Goal: Transaction & Acquisition: Purchase product/service

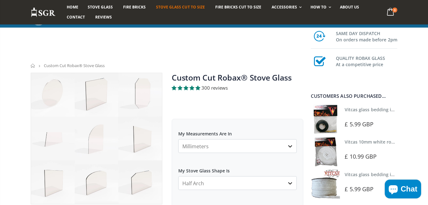
select select "half-arch"
select select "5mm"
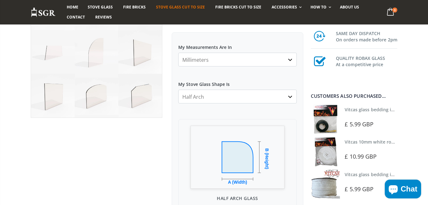
scroll to position [130, 0]
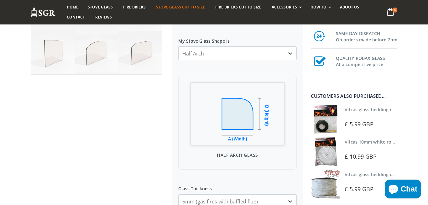
select select "square-rectangular"
click option "Square/Rectangular" at bounding box center [0, 0] width 0 height 0
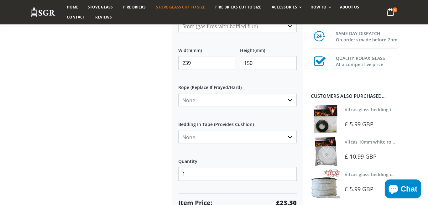
scroll to position [303, 0]
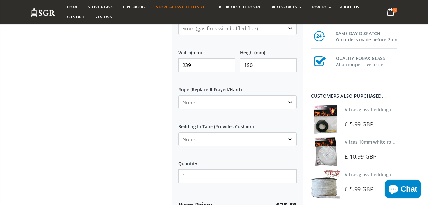
click at [205, 62] on input "239" at bounding box center [206, 65] width 57 height 14
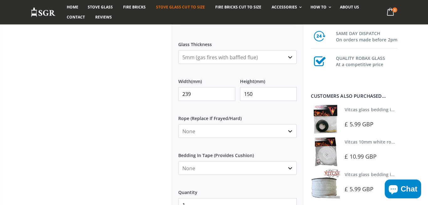
scroll to position [259, 0]
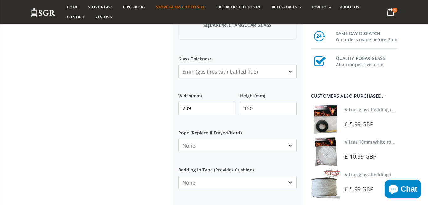
click at [178, 65] on select "4mm (standard) 5mm (gas fires with baffled flue) 3mm (For Use In Stoves With Th…" at bounding box center [237, 72] width 118 height 14
select select "4mm"
click option "4mm (standard)" at bounding box center [0, 0] width 0 height 0
click at [195, 111] on input "239" at bounding box center [206, 108] width 57 height 14
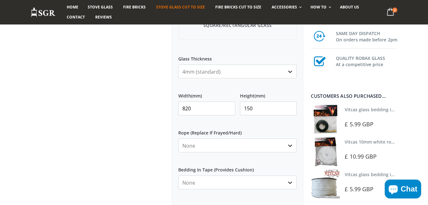
type input "820"
type input "330"
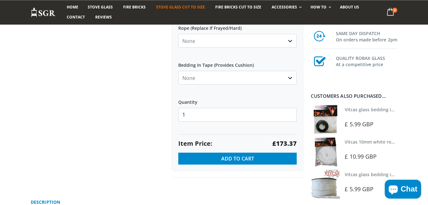
scroll to position [346, 0]
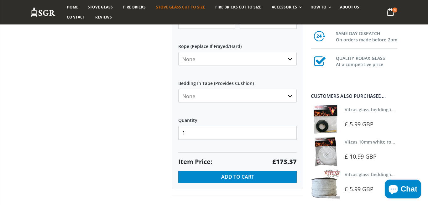
click at [178, 52] on select "None 3mm White 6mm White 8mm White 10mm White 12mm White 6mm Black 8mm Black 10…" at bounding box center [237, 59] width 118 height 14
select select "10mm-black"
click option "10mm Black" at bounding box center [0, 0] width 0 height 0
click at [178, 89] on select "None Black White" at bounding box center [237, 96] width 118 height 14
select select "black"
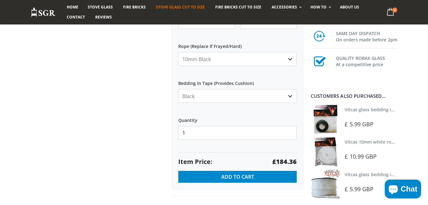
click option "Black" at bounding box center [0, 0] width 0 height 0
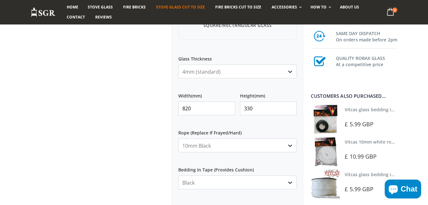
scroll to position [43, 0]
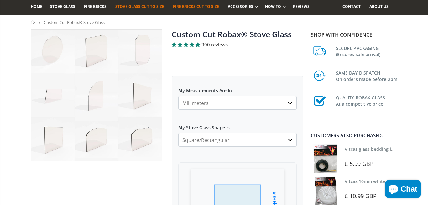
click at [180, 7] on span "Fire Bricks Cut To Size" at bounding box center [196, 6] width 46 height 5
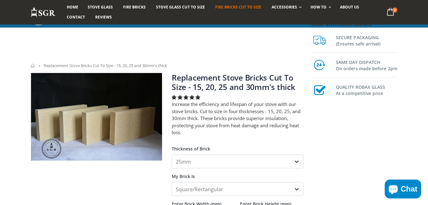
select select "25mm"
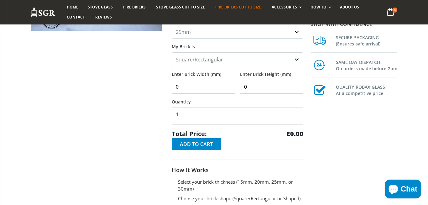
scroll to position [130, 0]
click at [196, 90] on input "0" at bounding box center [204, 87] width 64 height 14
type input "202"
type input "175"
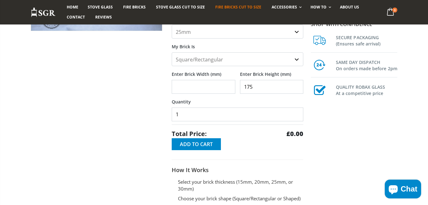
click at [176, 112] on input "1" at bounding box center [238, 114] width 132 height 14
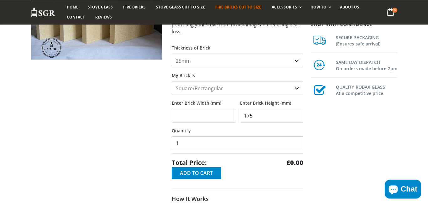
scroll to position [86, 0]
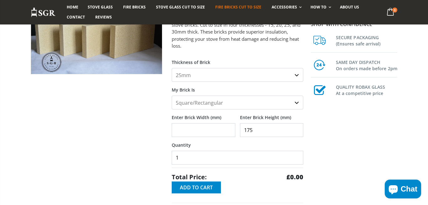
click at [142, 139] on div at bounding box center [96, 133] width 141 height 295
